Goal: Task Accomplishment & Management: Use online tool/utility

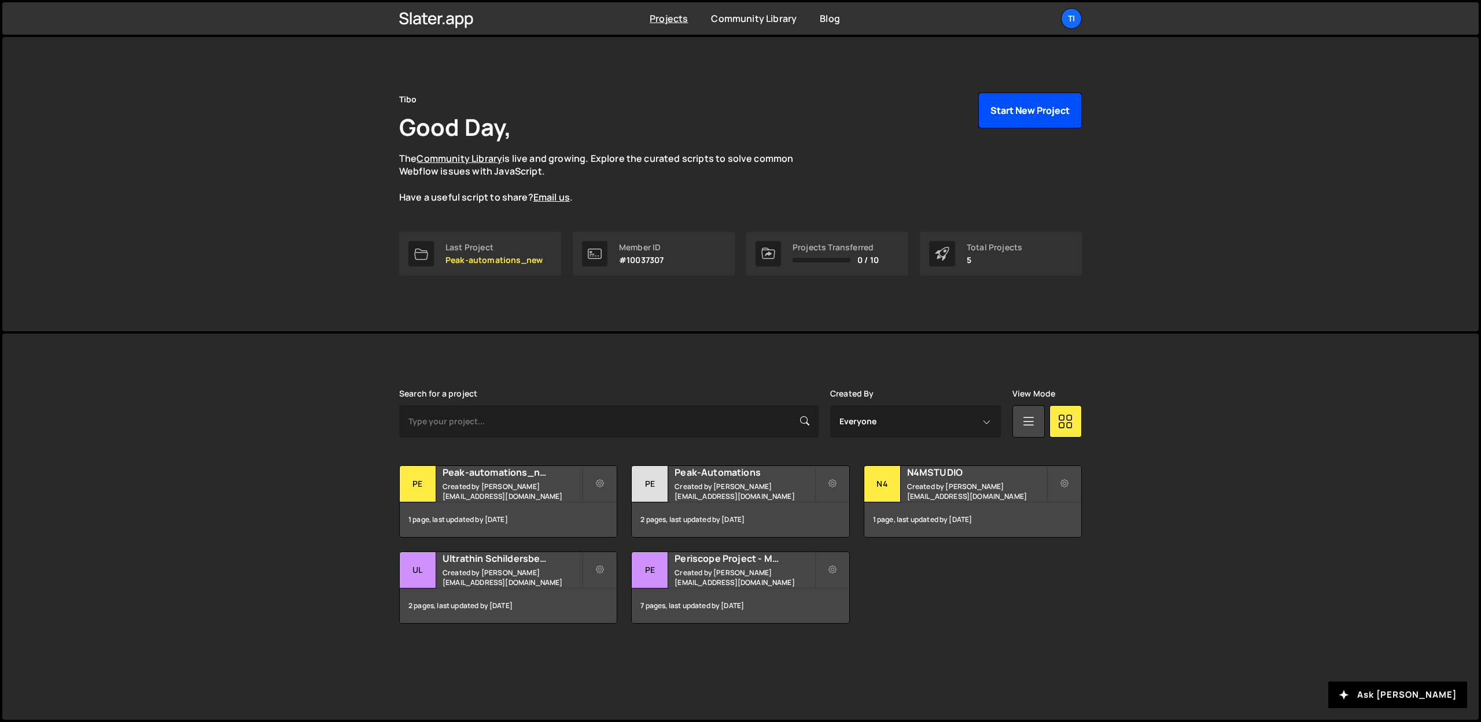
click at [994, 117] on button "Start New Project" at bounding box center [1030, 111] width 104 height 36
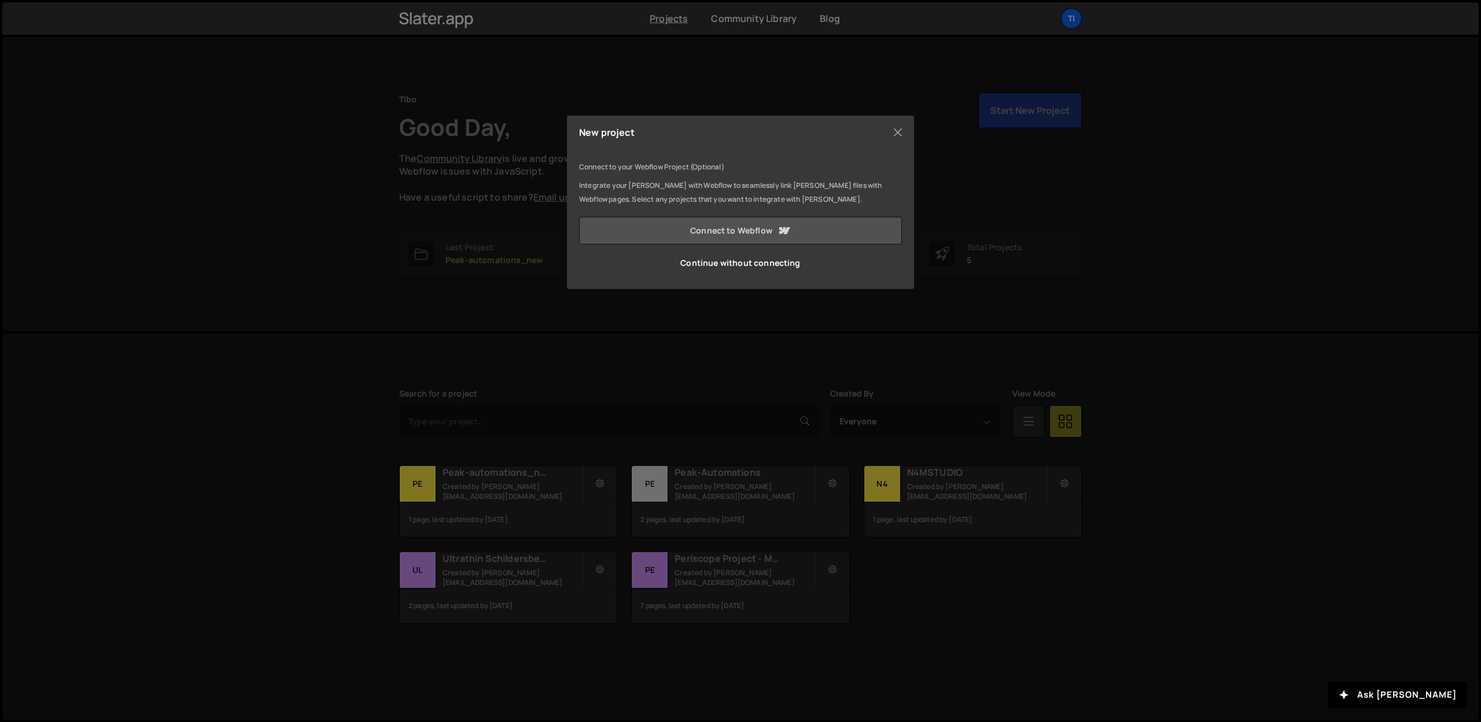
click at [689, 238] on link "Connect to Webflow" at bounding box center [740, 231] width 323 height 28
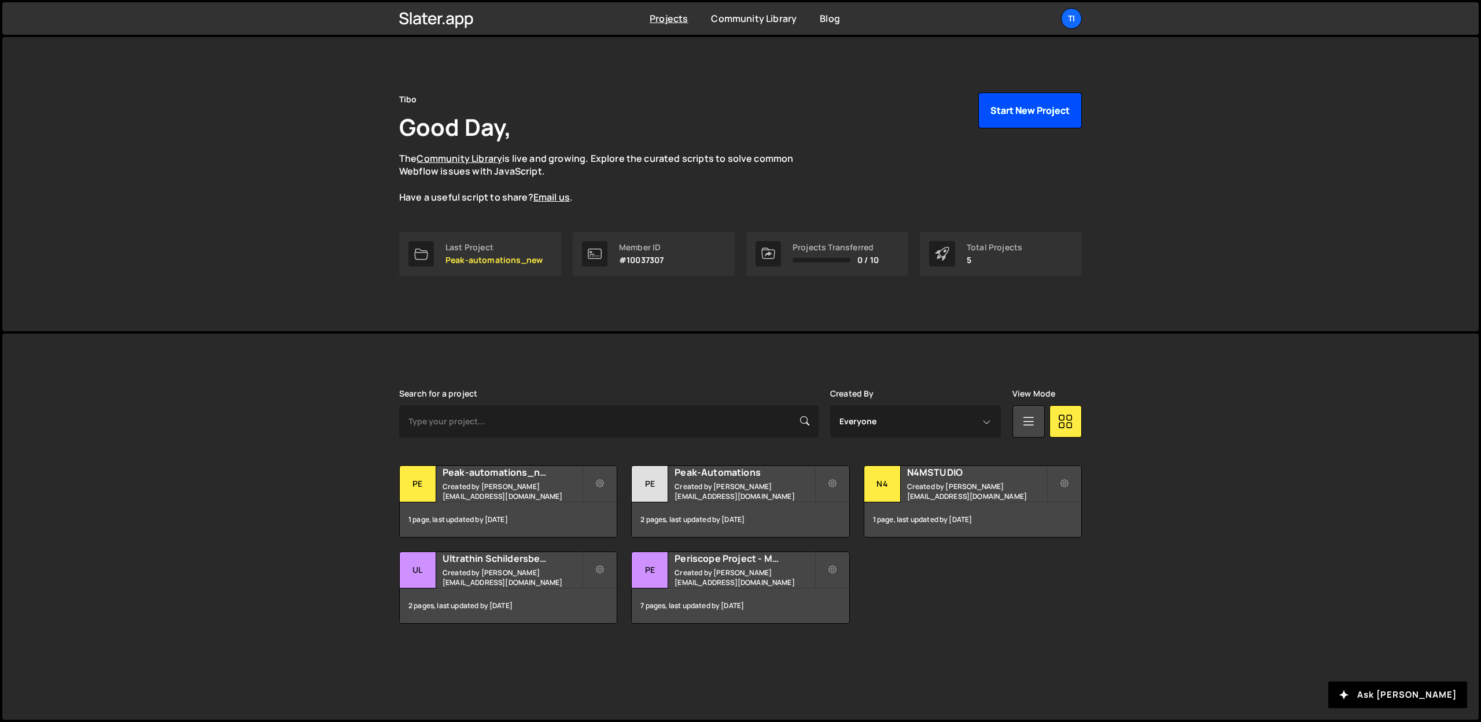
click at [1023, 112] on button "Start New Project" at bounding box center [1030, 111] width 104 height 36
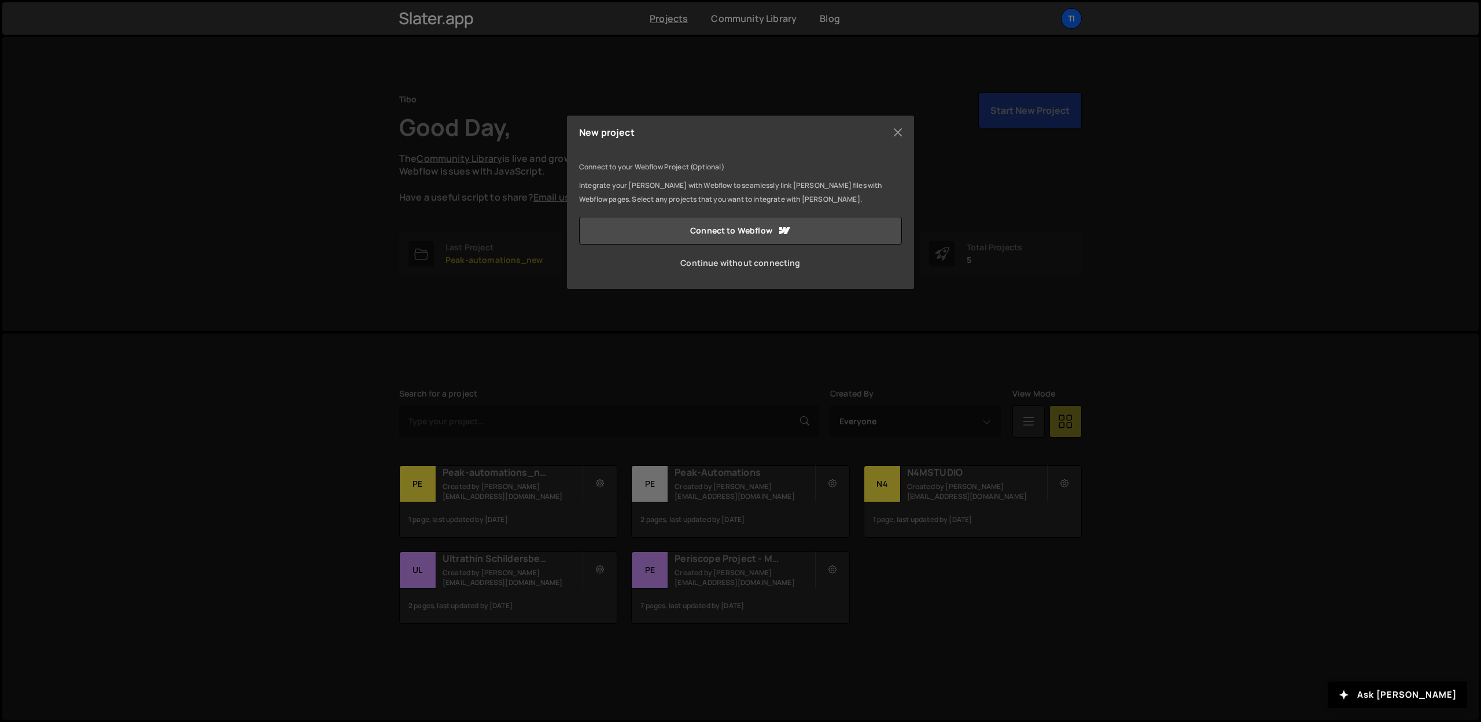
click at [738, 270] on link "Continue without connecting" at bounding box center [740, 263] width 323 height 28
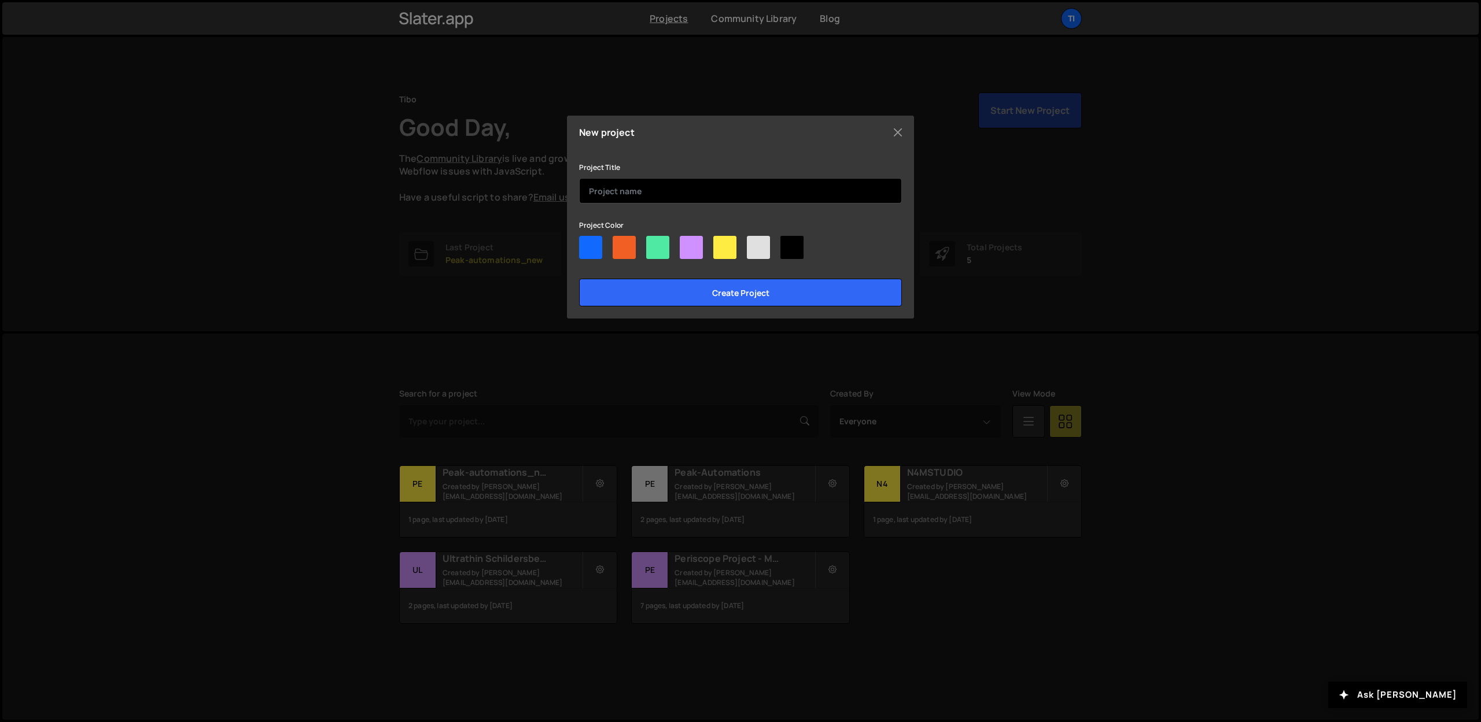
click at [661, 182] on input "text" at bounding box center [740, 190] width 323 height 25
type input "ARC"
click at [579, 279] on input "Create project" at bounding box center [740, 293] width 323 height 28
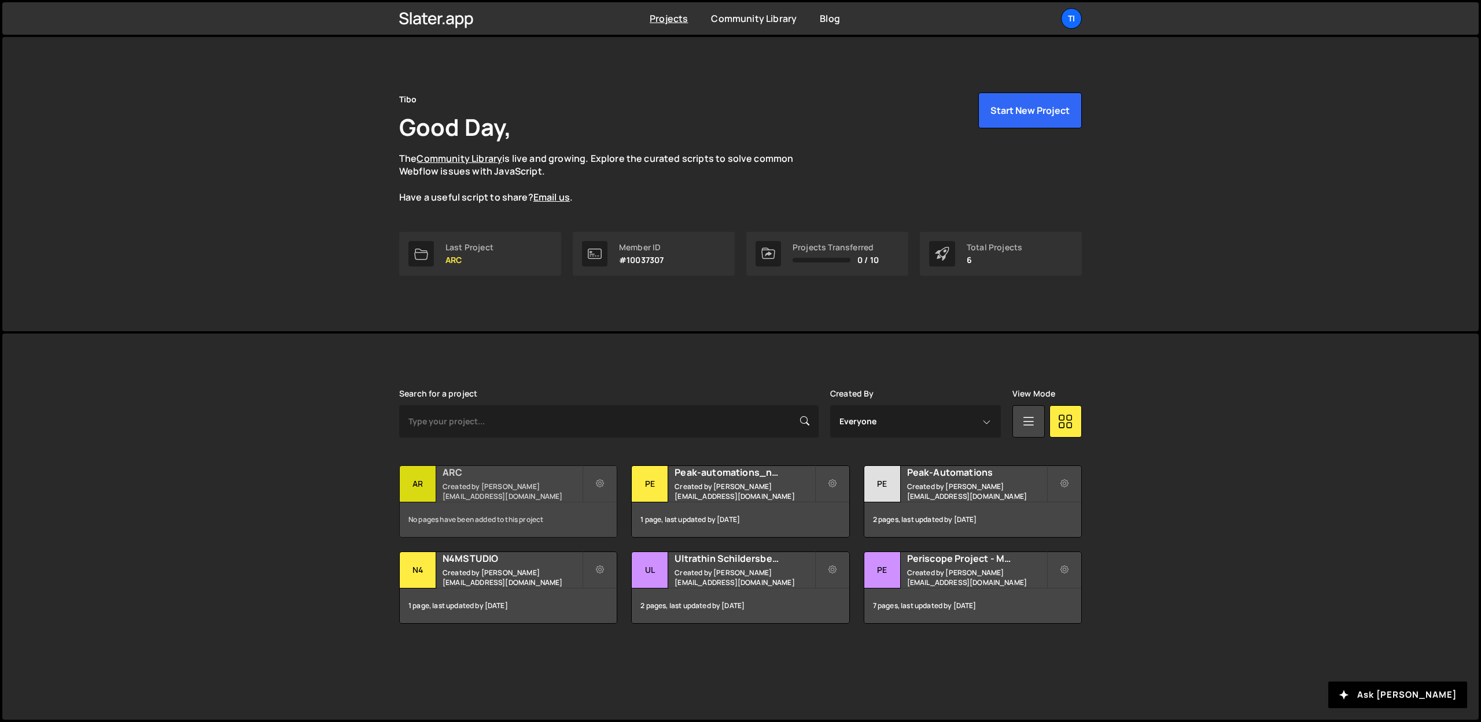
click at [559, 491] on small "Created by dejaeger.tibo@gmail.com" at bounding box center [512, 492] width 139 height 20
click at [559, 491] on small "Created by [PERSON_NAME][EMAIL_ADDRESS][DOMAIN_NAME]" at bounding box center [512, 492] width 139 height 20
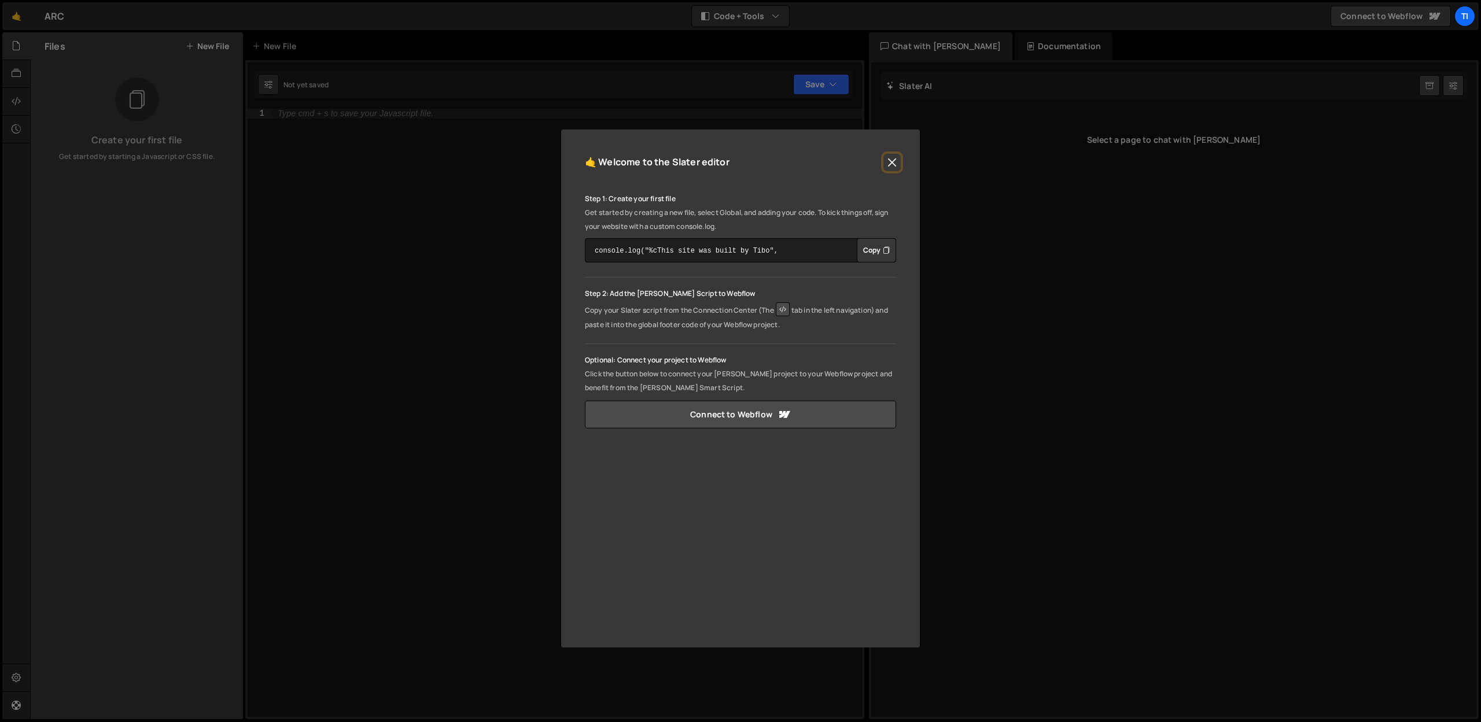
click at [891, 162] on button "Close" at bounding box center [891, 162] width 17 height 17
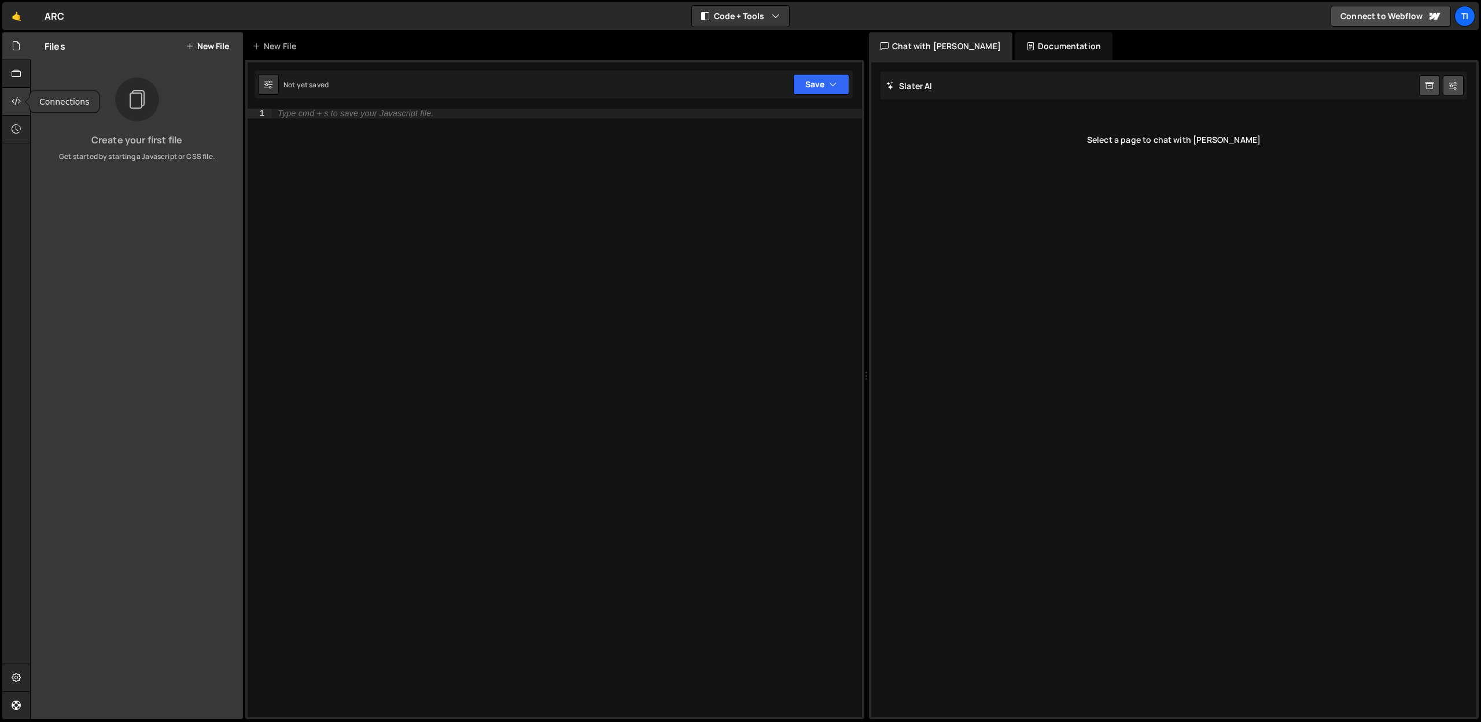
click at [17, 98] on icon at bounding box center [16, 101] width 9 height 13
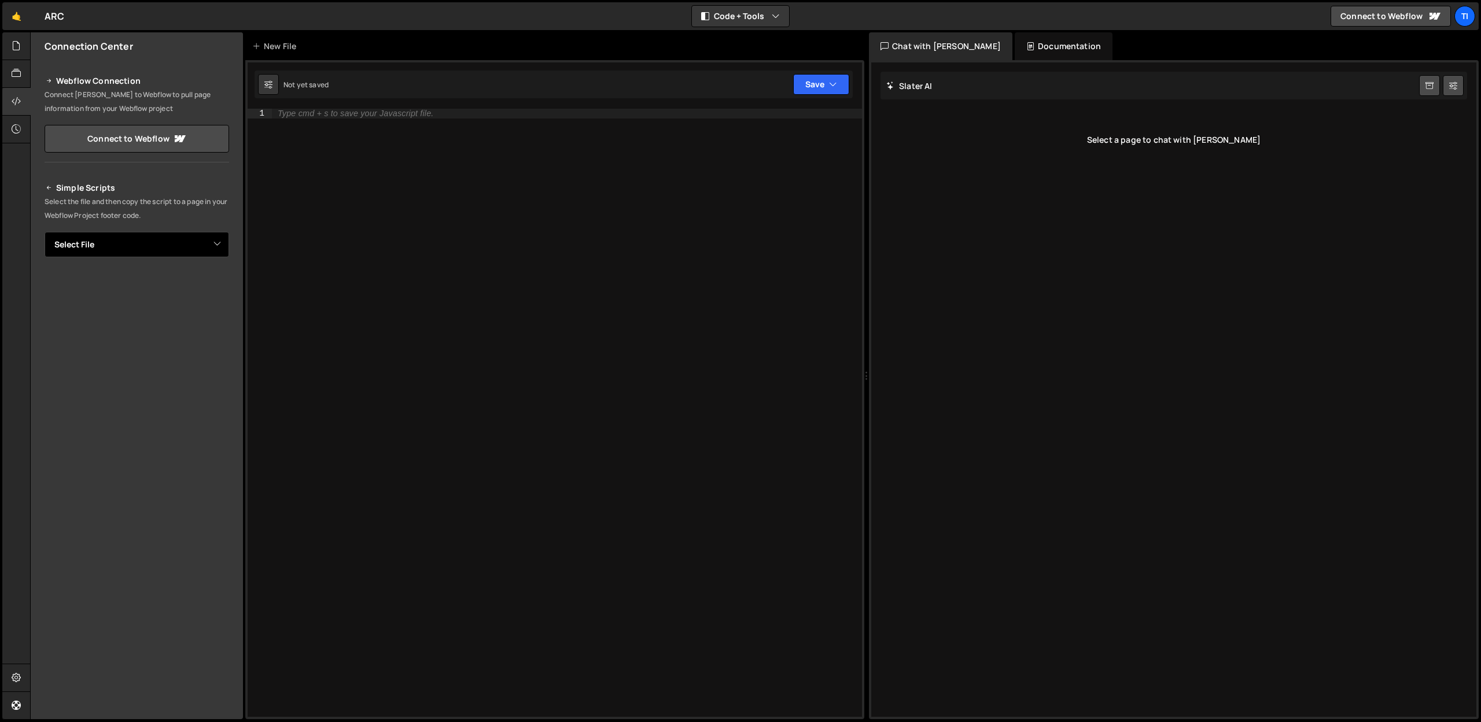
click at [119, 247] on select "Select File" at bounding box center [137, 244] width 185 height 25
click at [21, 50] on div at bounding box center [16, 46] width 28 height 28
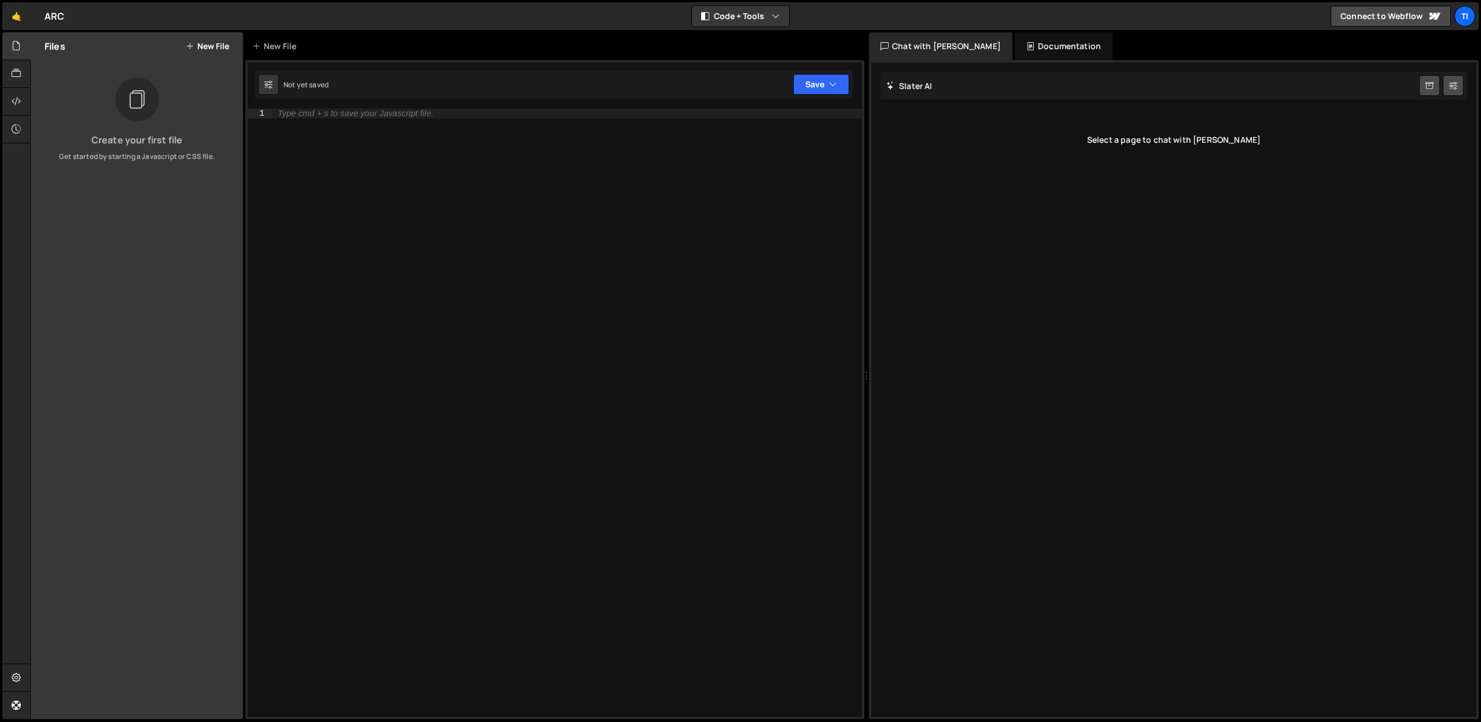
click at [191, 51] on div "Files New File" at bounding box center [137, 46] width 212 height 28
click at [207, 45] on button "New File" at bounding box center [207, 46] width 43 height 9
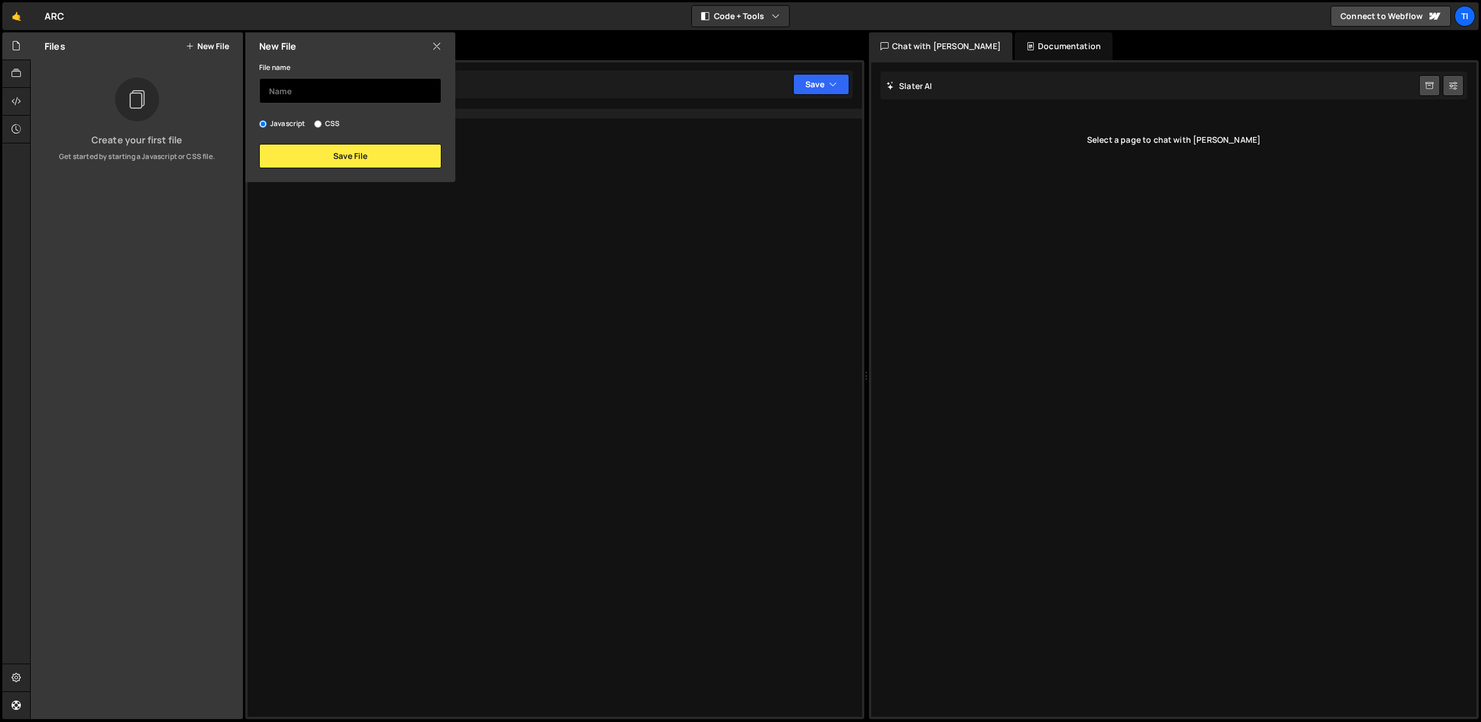
click at [343, 94] on input "text" at bounding box center [350, 90] width 182 height 25
type input "a"
type input "O"
type input "Over-ons"
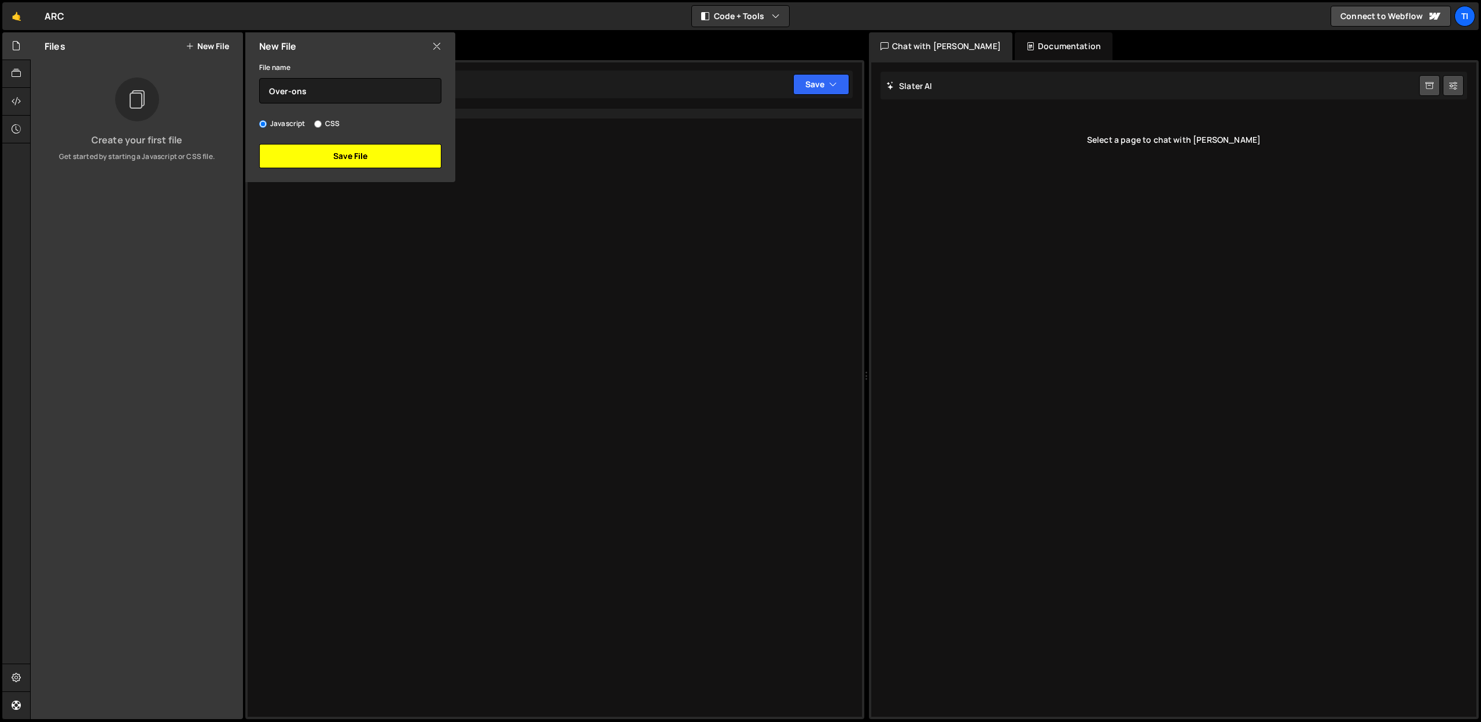
click at [290, 156] on button "Save File" at bounding box center [350, 156] width 182 height 24
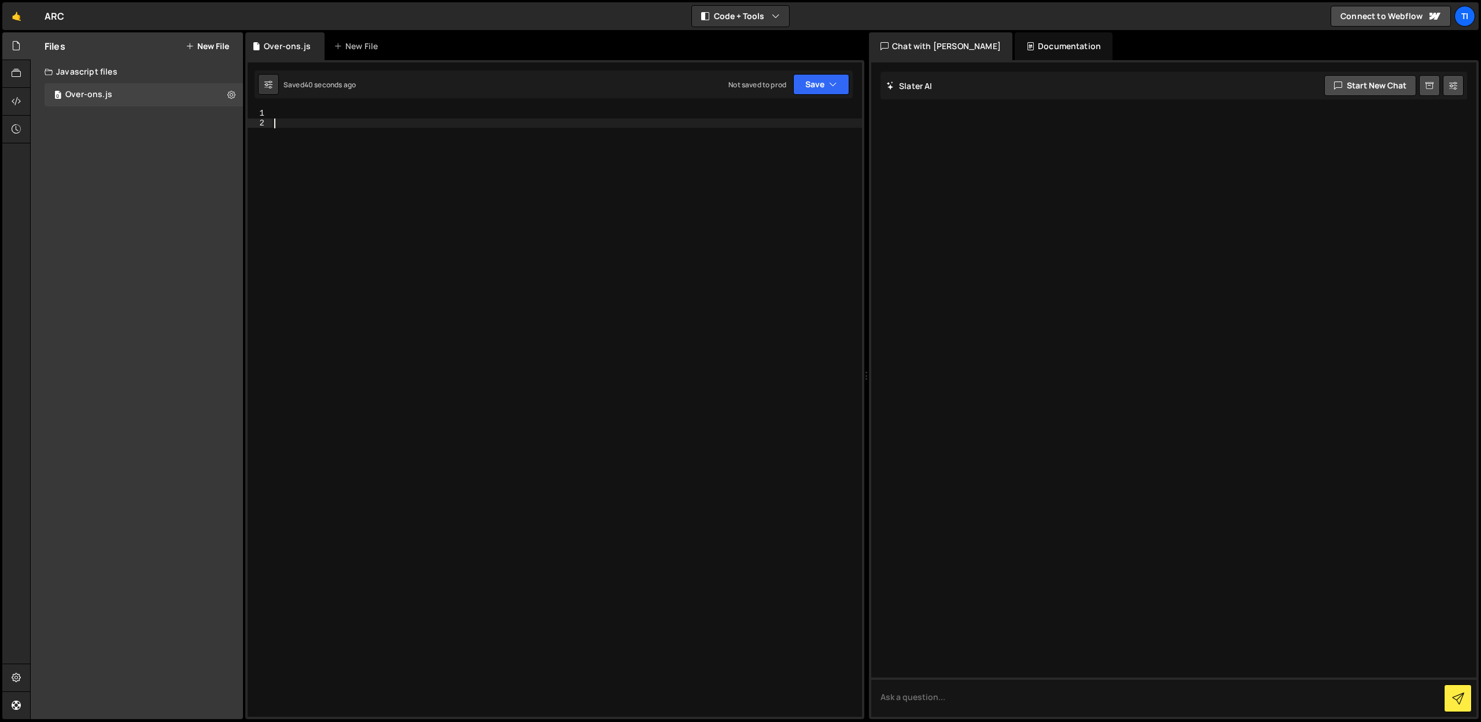
click at [404, 179] on div at bounding box center [567, 423] width 590 height 628
click at [337, 116] on div at bounding box center [567, 423] width 590 height 628
paste textarea "});"
type textarea "});"
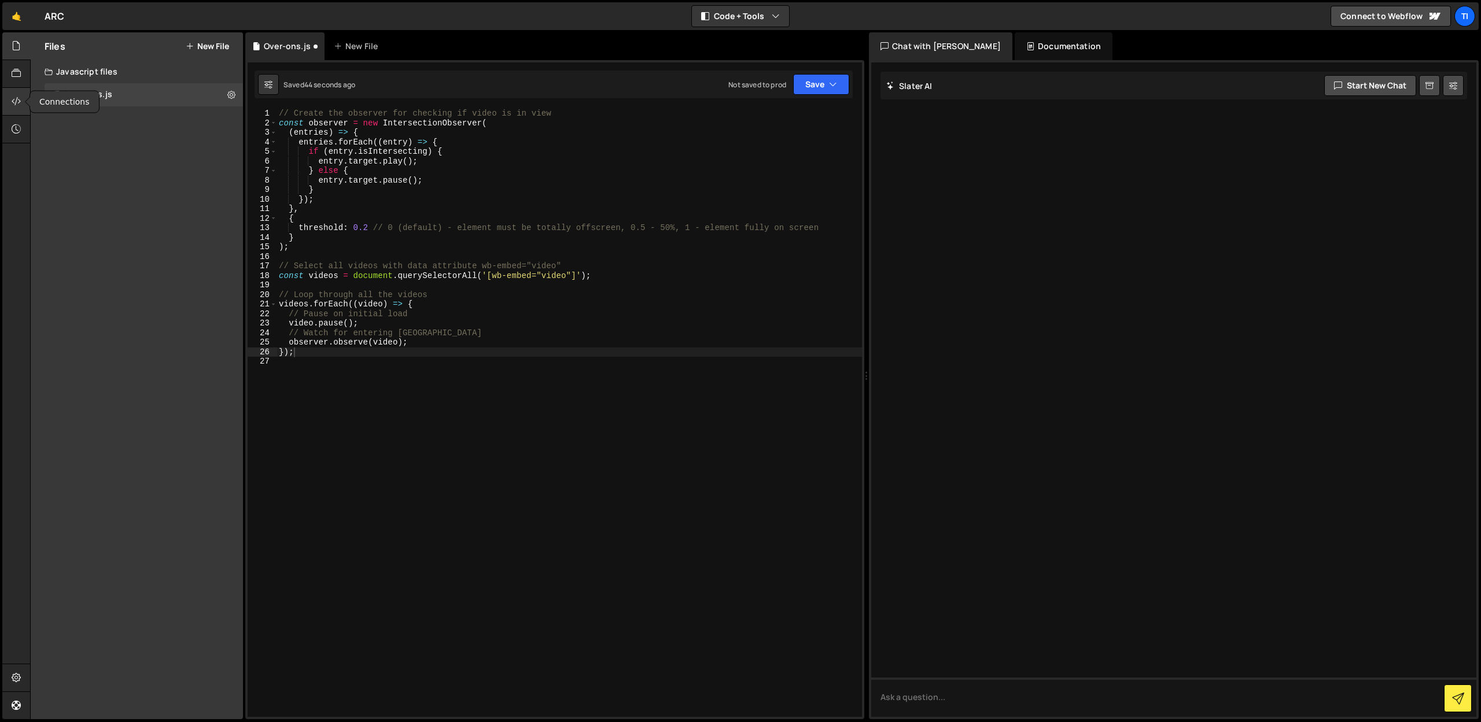
click at [20, 101] on icon at bounding box center [16, 101] width 9 height 13
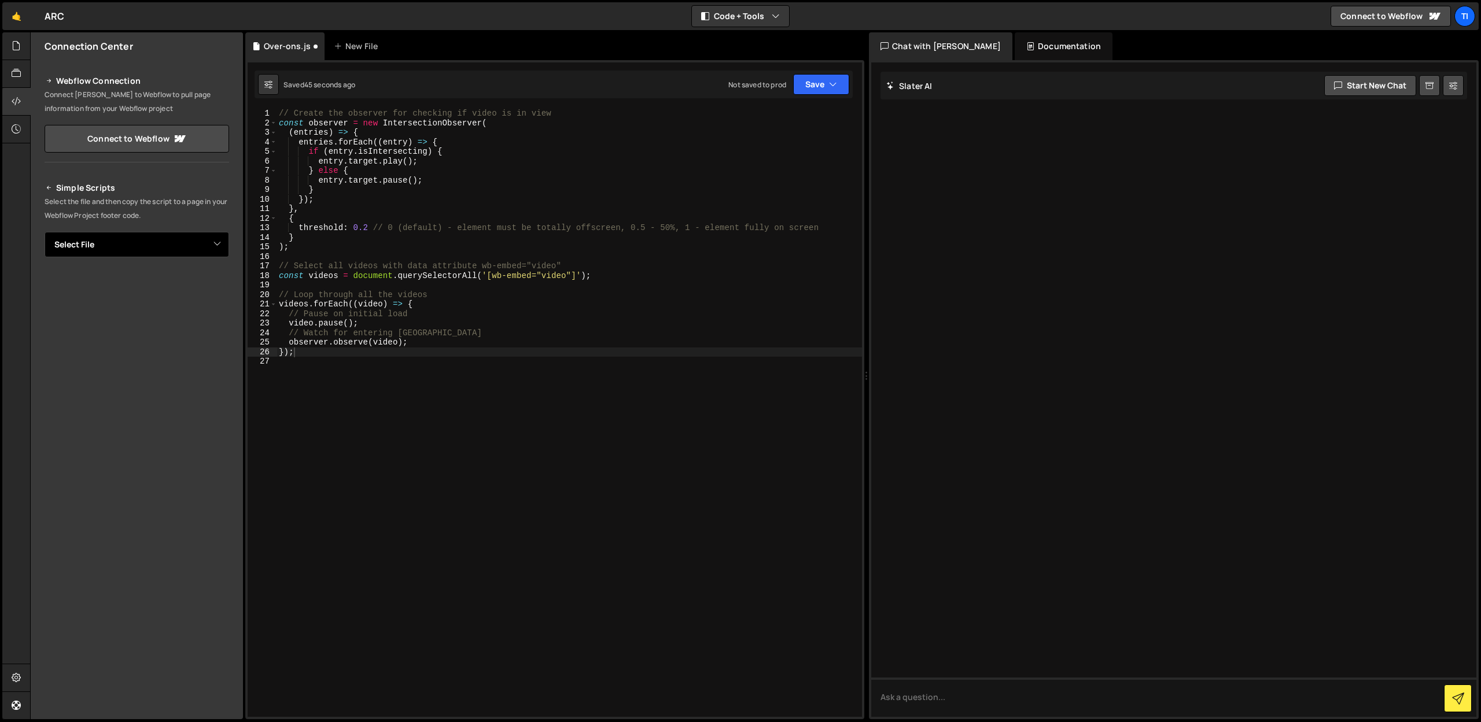
click at [213, 246] on select "Select File Over-ons.js" at bounding box center [137, 244] width 185 height 25
select select "46075"
click at [45, 232] on select "Select File Over-ons.js" at bounding box center [137, 244] width 185 height 25
click at [203, 282] on icon "Button group with nested dropdown" at bounding box center [203, 284] width 7 height 12
click at [851, 80] on div "Saved 1 minute ago Not saved to prod Upgrade to Edit Save Save to Staging S Sav…" at bounding box center [554, 85] width 598 height 28
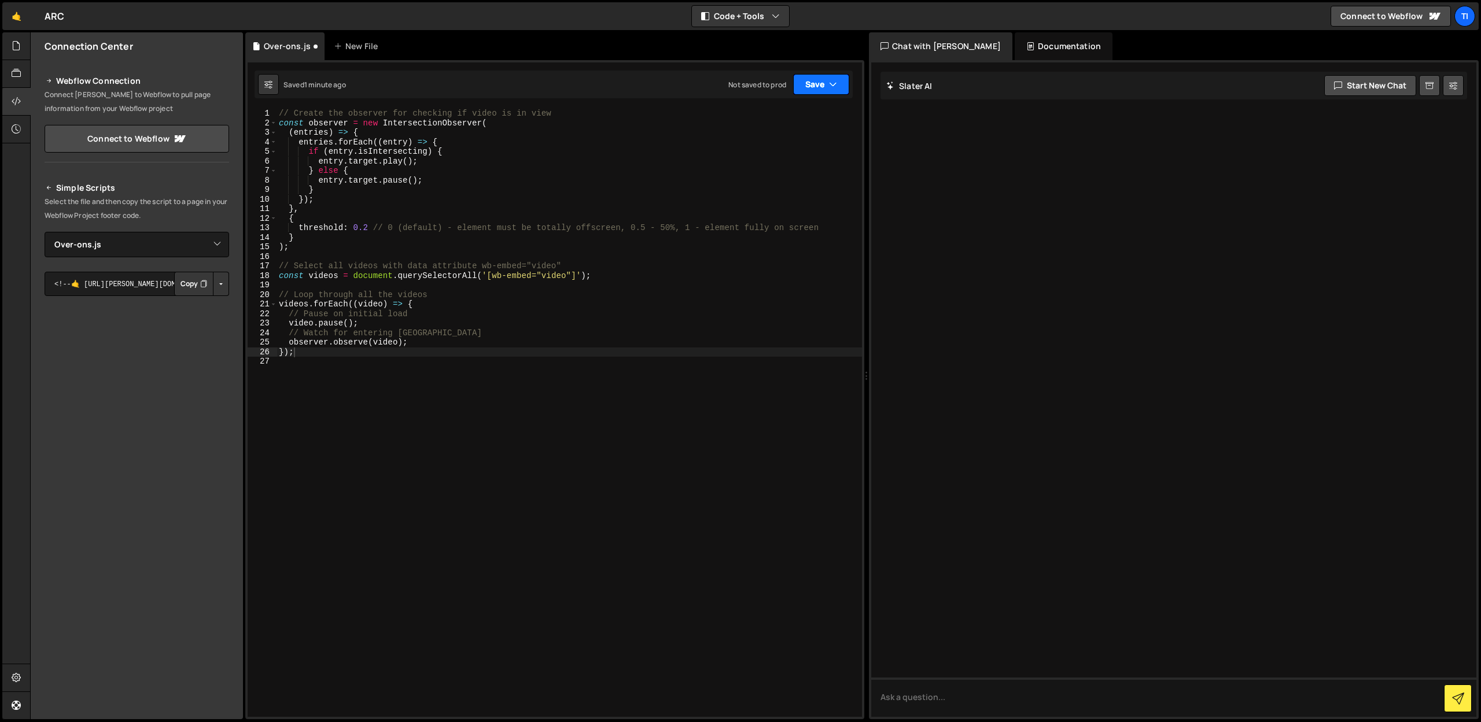
click at [844, 82] on button "Save" at bounding box center [821, 84] width 56 height 21
click at [775, 157] on div "Not saved to prod" at bounding box center [782, 163] width 120 height 14
